Goal: Book appointment/travel/reservation

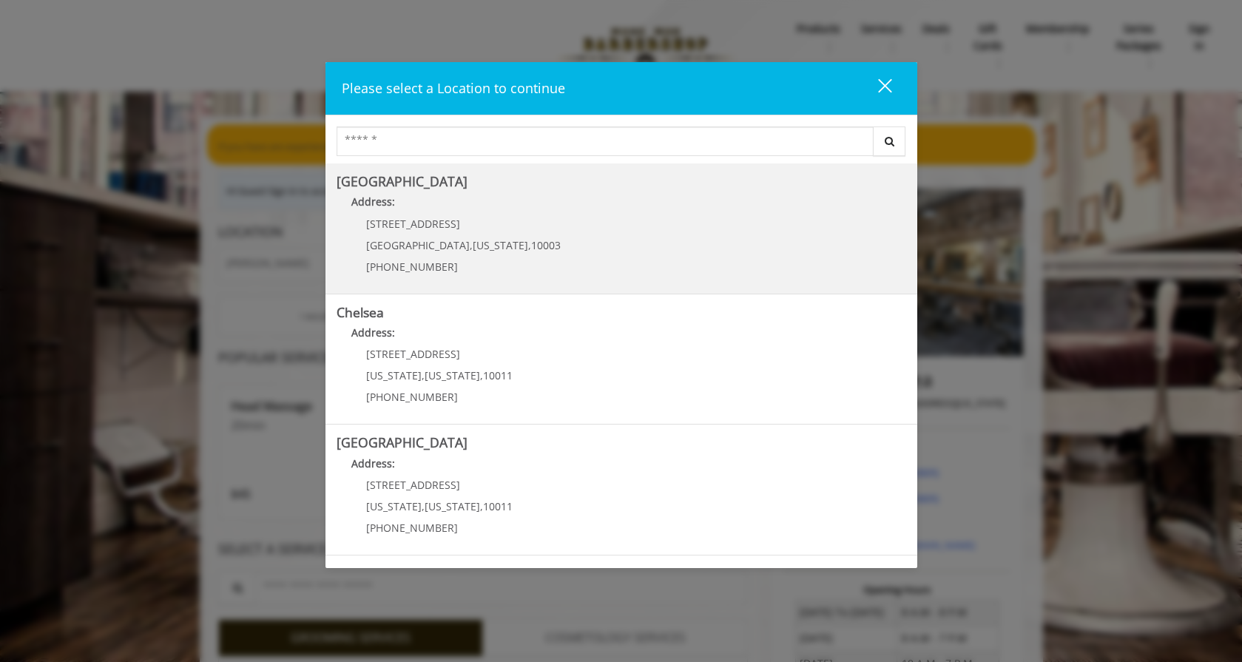
click at [436, 203] on Village "Address:" at bounding box center [622, 206] width 570 height 24
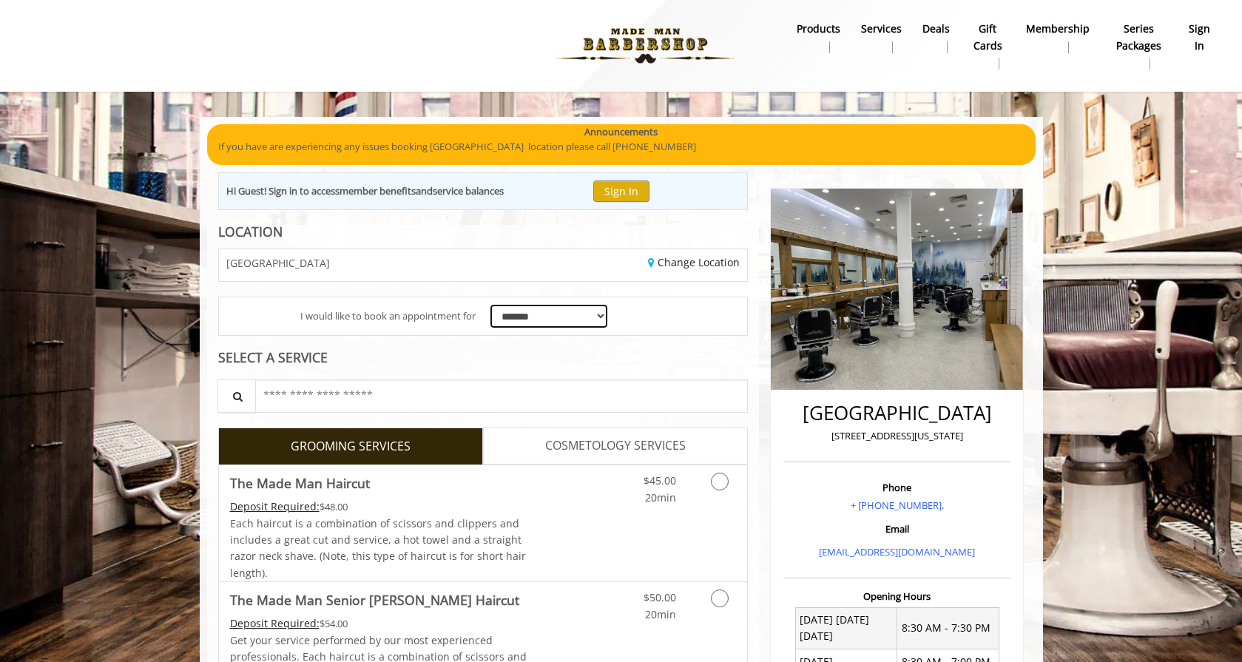
click at [531, 321] on select "**********" at bounding box center [549, 316] width 118 height 23
click at [490, 305] on select "**********" at bounding box center [549, 316] width 118 height 23
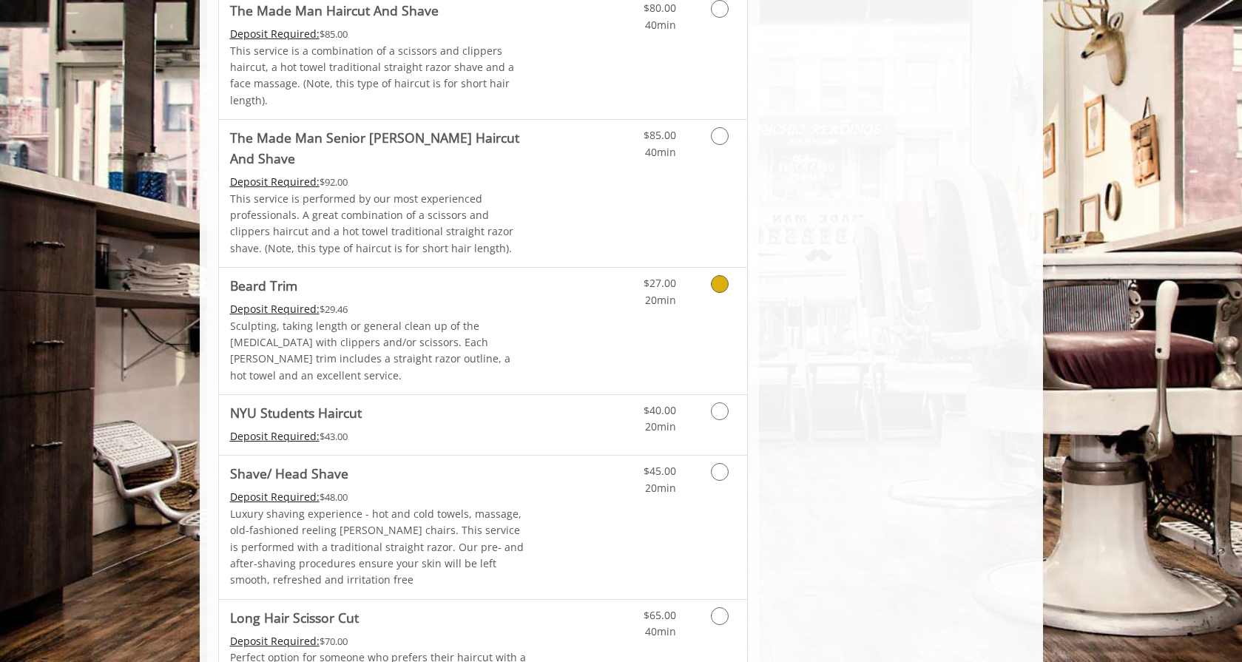
scroll to position [1606, 0]
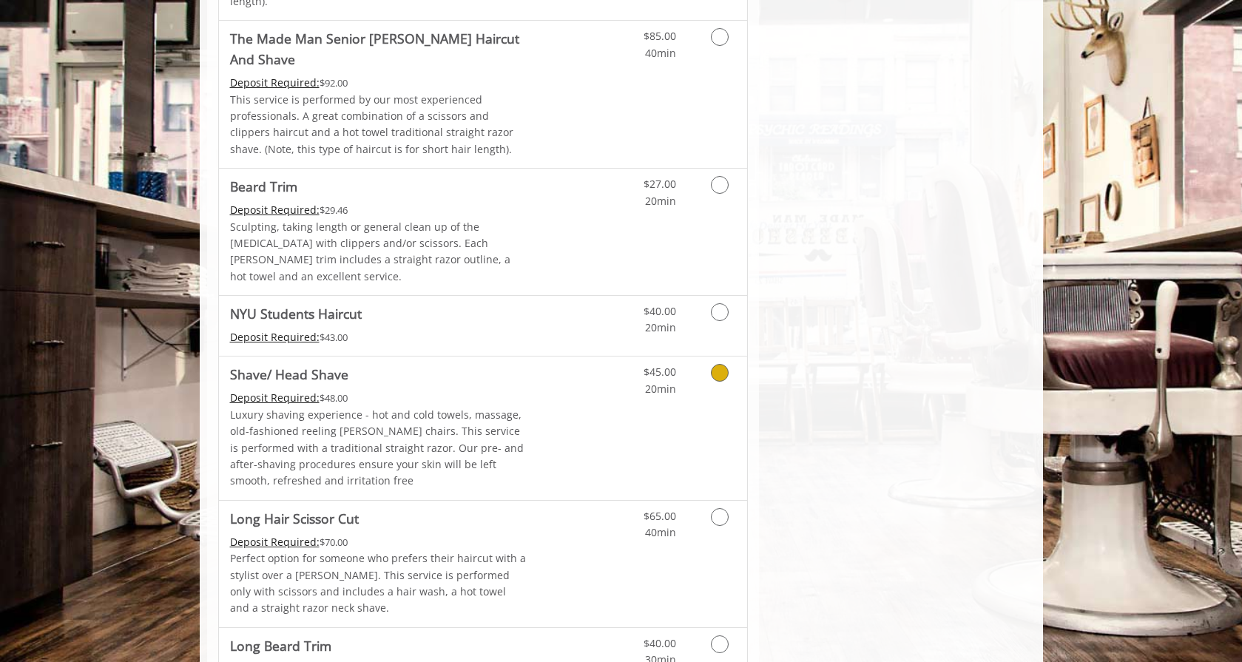
click at [723, 364] on icon "Grooming services" at bounding box center [720, 373] width 18 height 18
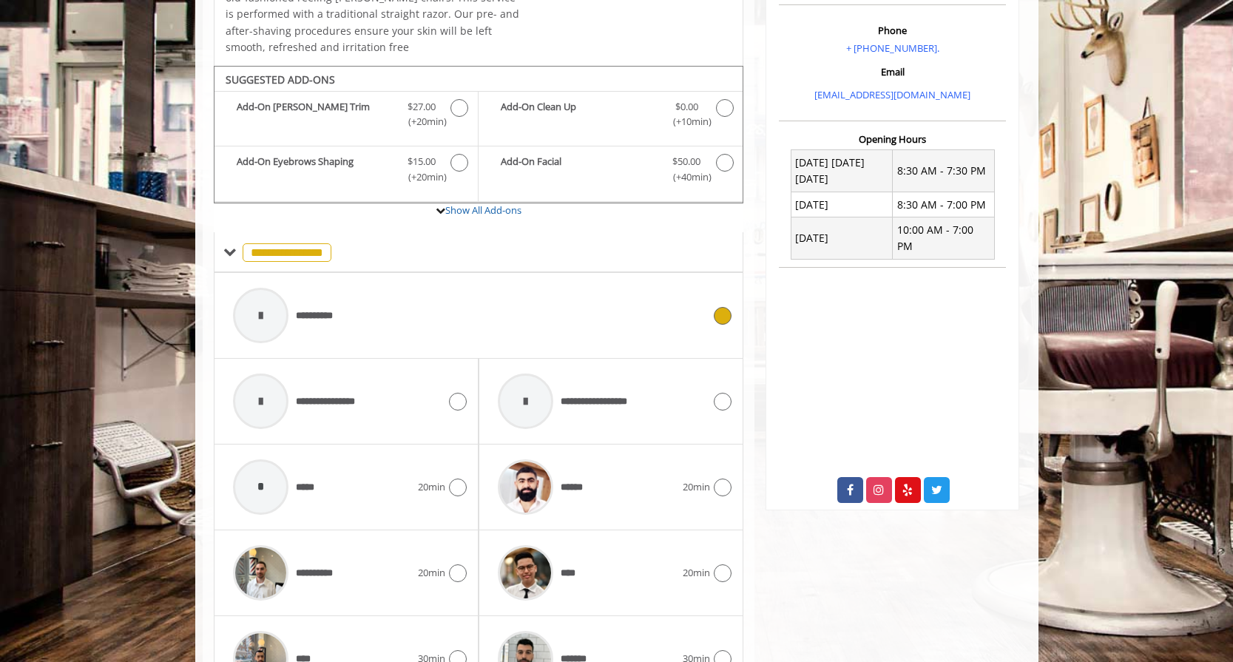
scroll to position [523, 0]
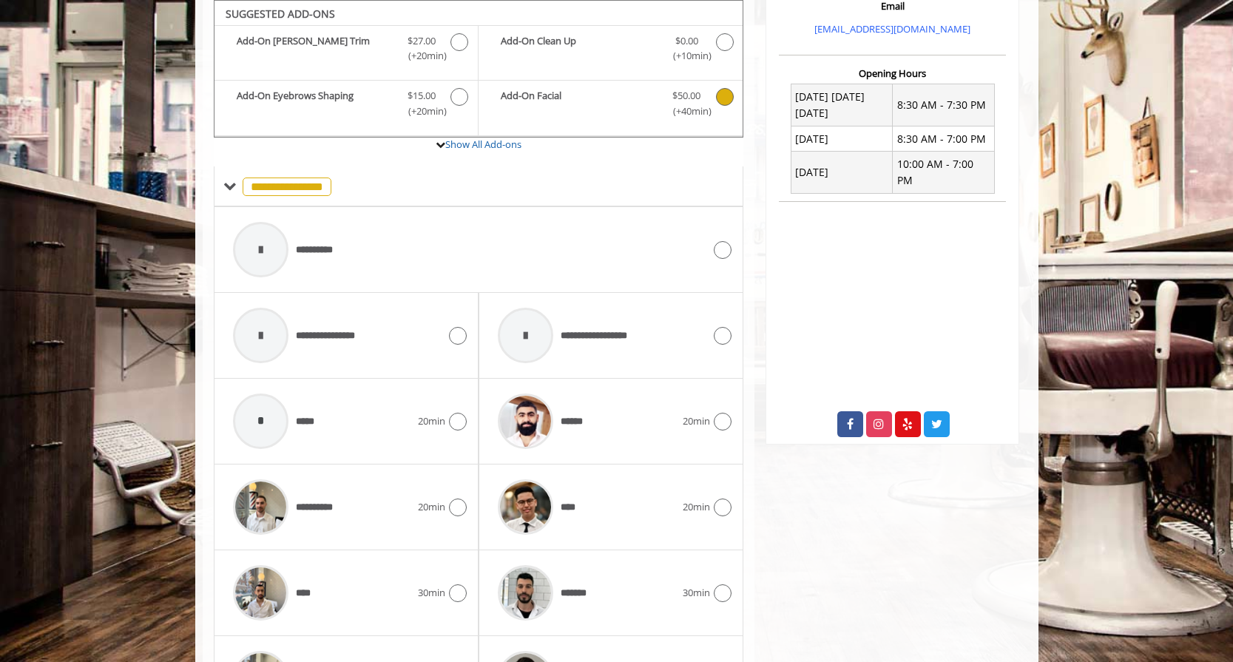
click at [724, 100] on icon "Shave/ Head Shave Add-onS" at bounding box center [725, 97] width 18 height 18
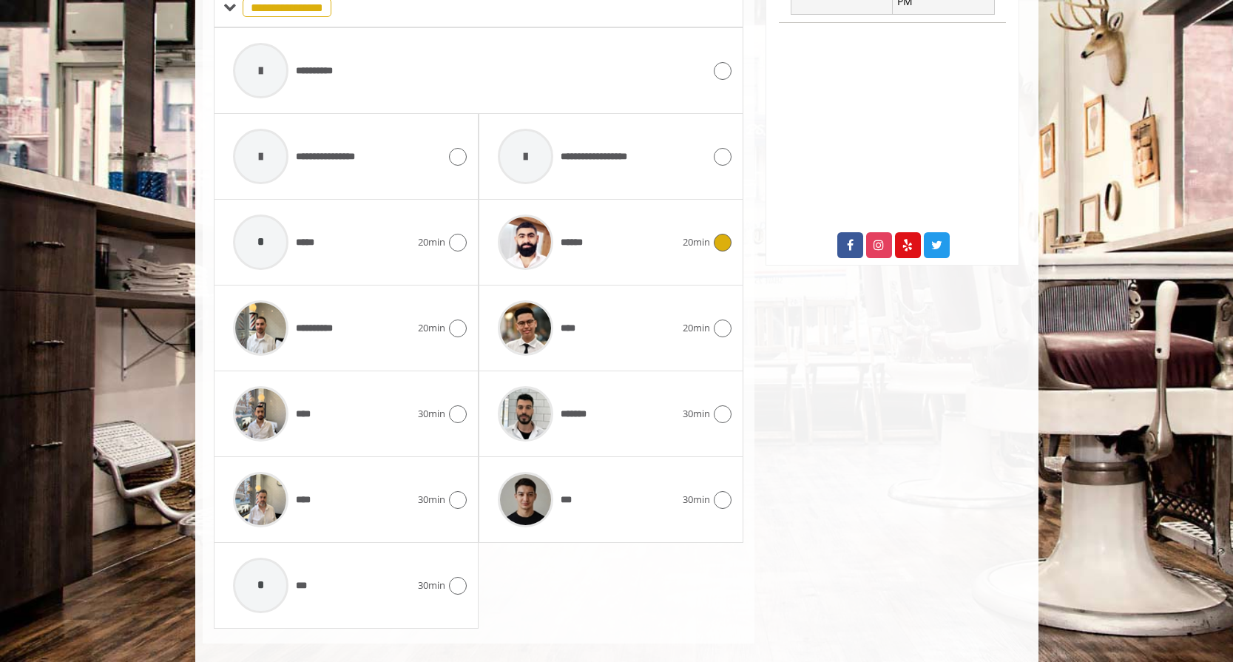
scroll to position [701, 0]
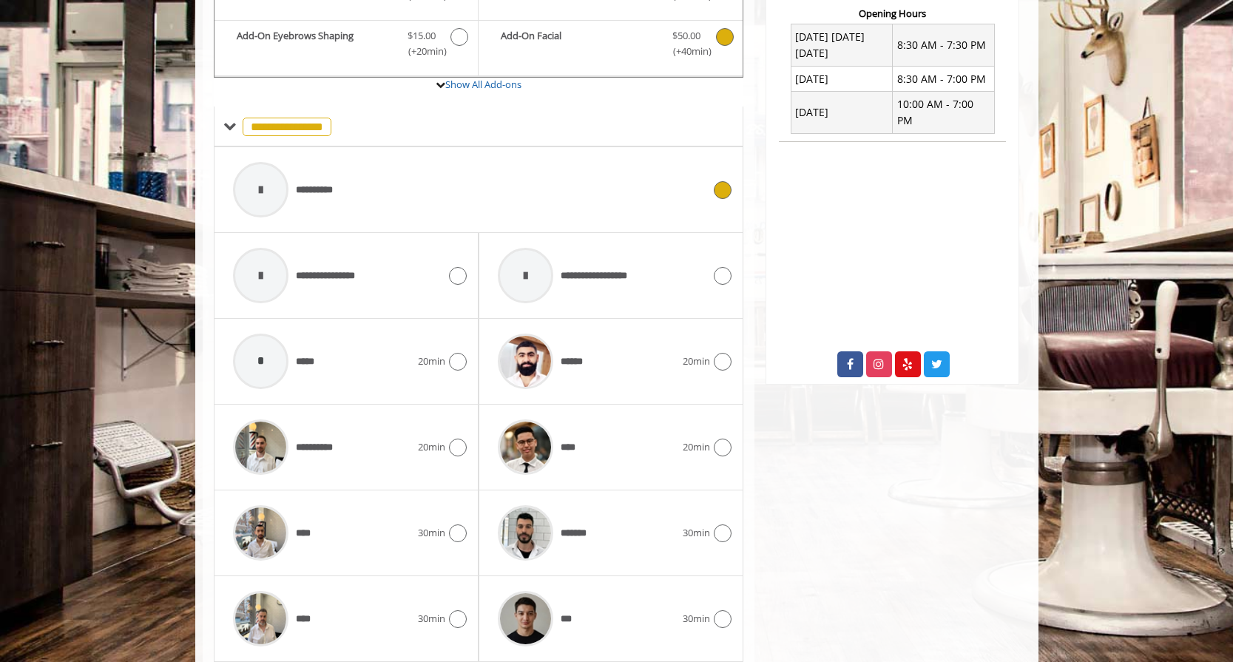
click at [727, 186] on icon at bounding box center [723, 190] width 18 height 18
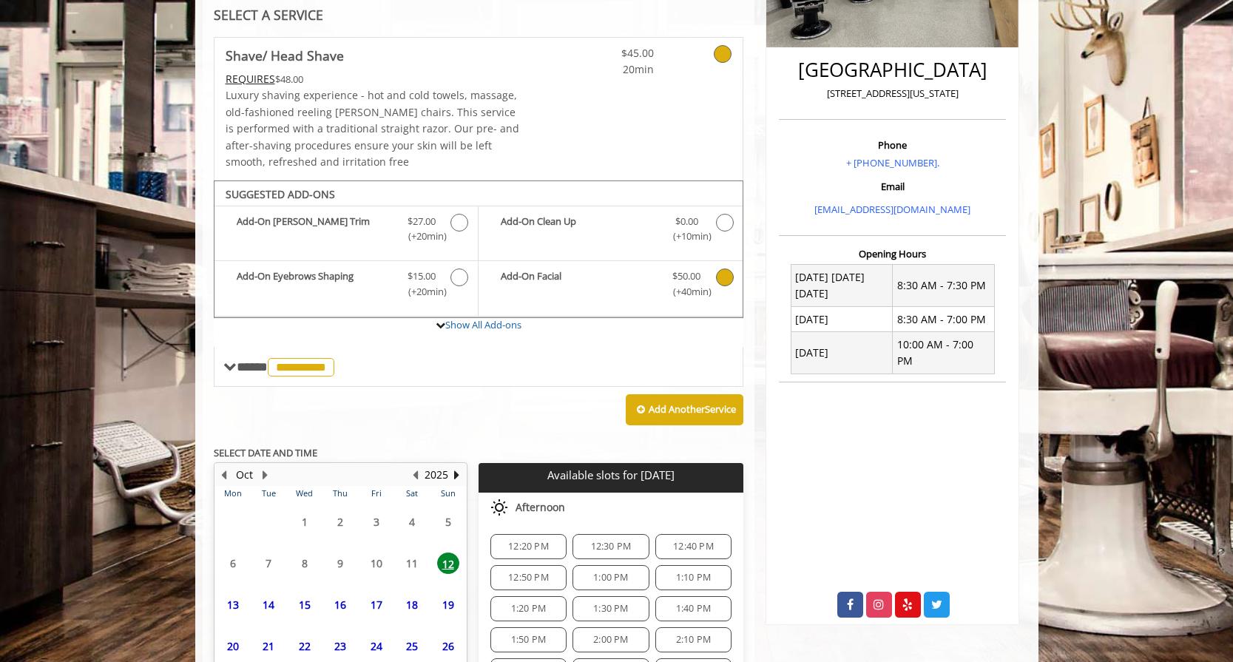
scroll to position [471, 0]
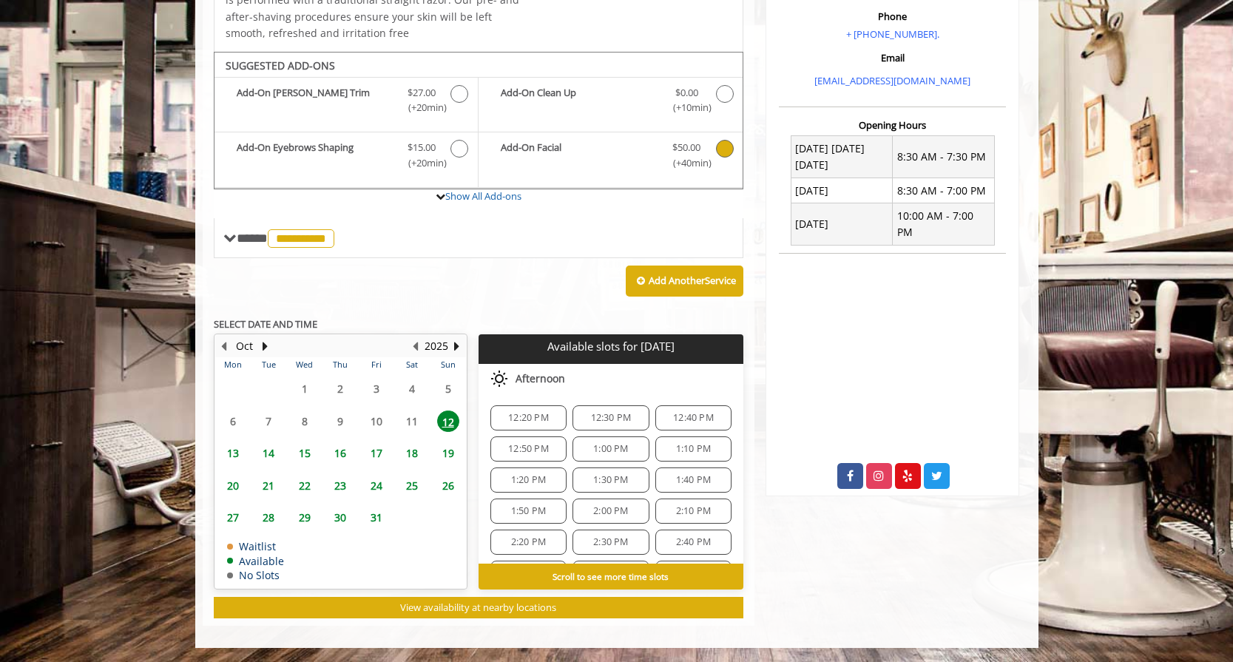
click at [344, 485] on span "23" at bounding box center [340, 485] width 22 height 21
click at [339, 522] on span "30" at bounding box center [340, 517] width 22 height 21
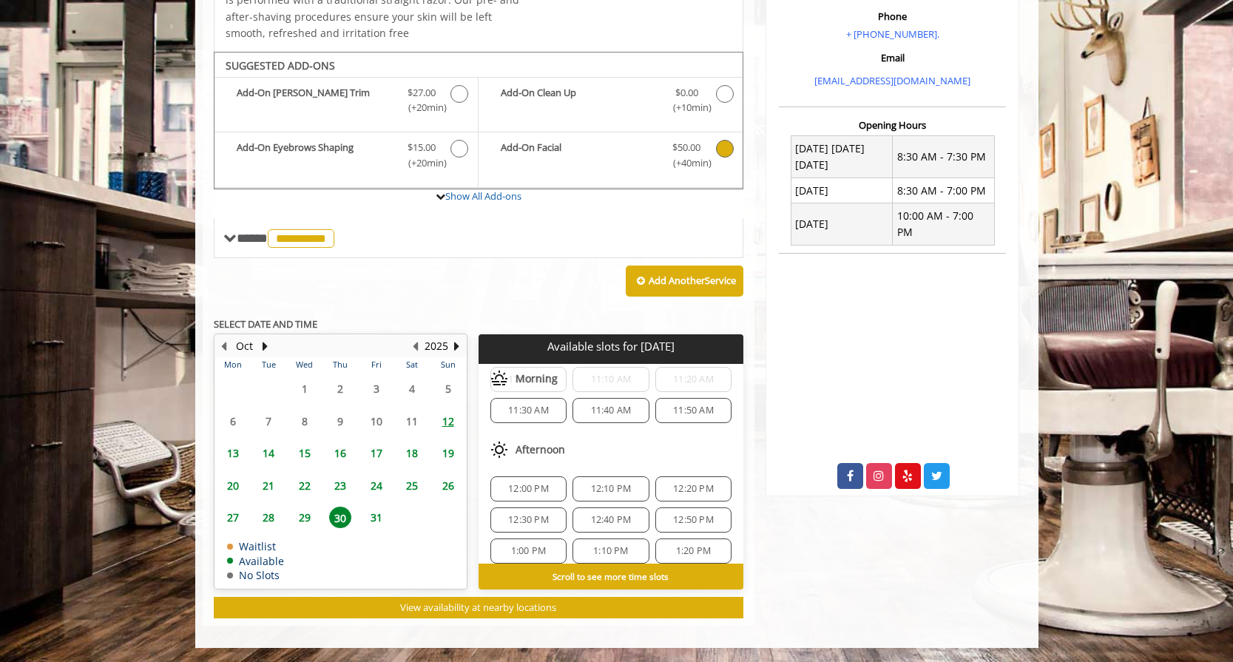
scroll to position [198, 0]
click at [515, 550] on span "1:00 PM" at bounding box center [528, 547] width 35 height 12
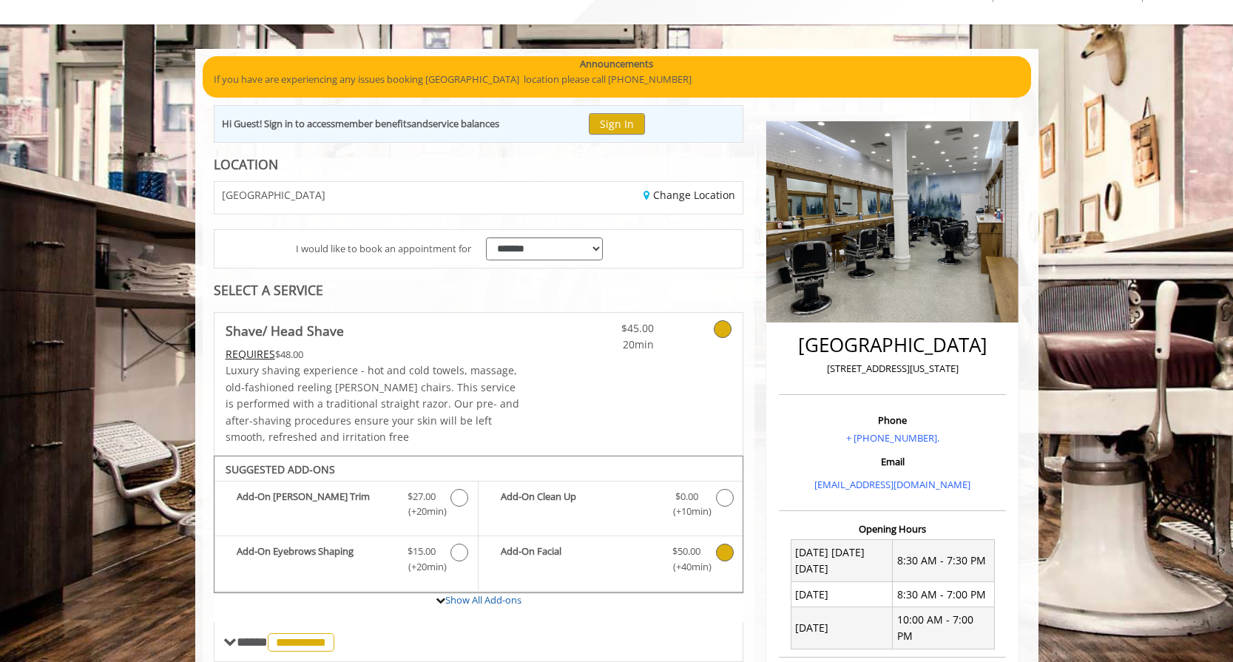
scroll to position [0, 0]
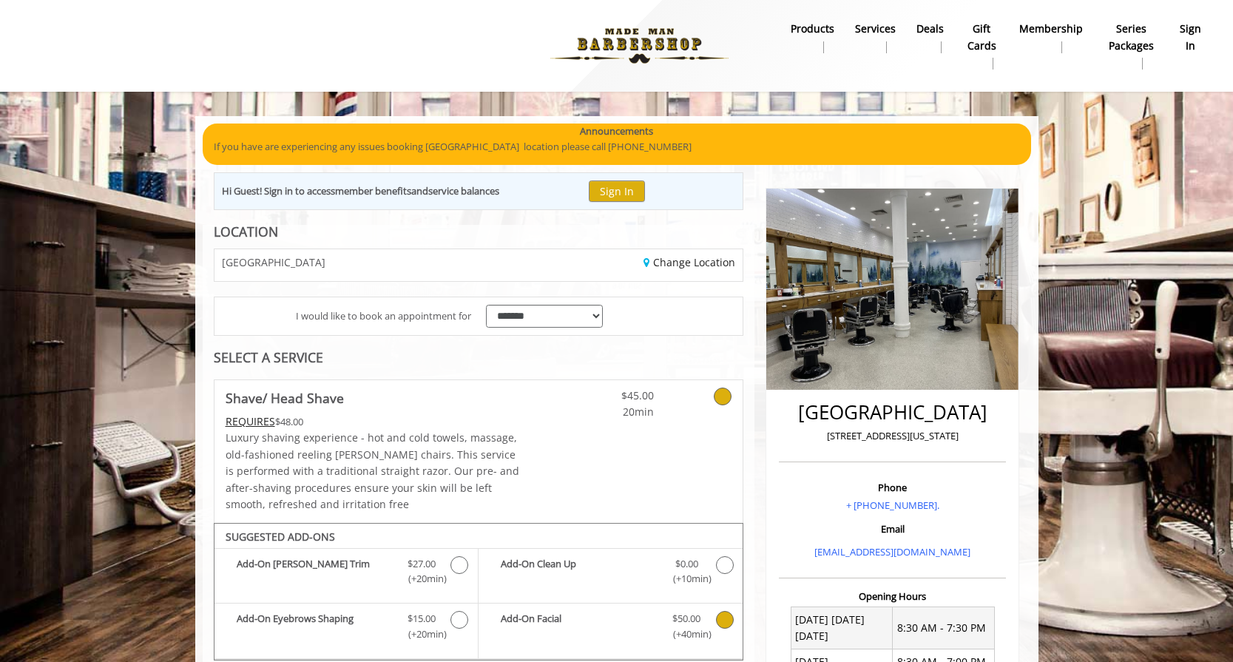
click at [652, 48] on img at bounding box center [639, 45] width 203 height 81
